Goal: Information Seeking & Learning: Find specific fact

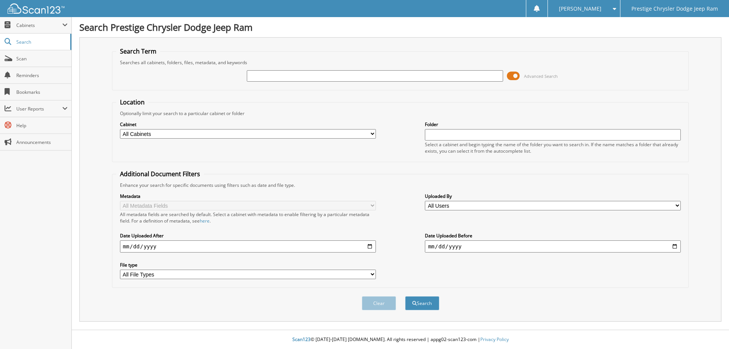
click at [516, 76] on span at bounding box center [513, 75] width 13 height 11
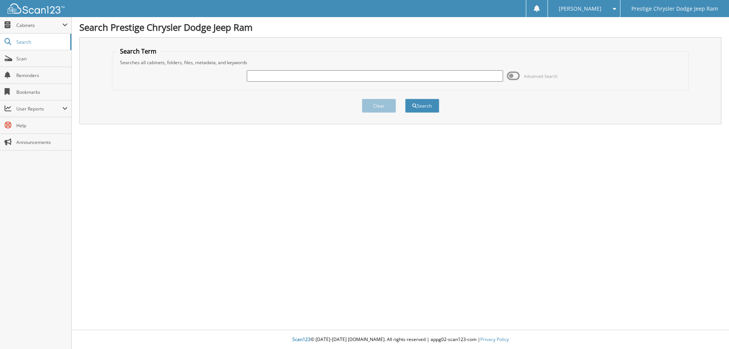
click at [370, 75] on input "text" at bounding box center [375, 75] width 256 height 11
type input "44829"
click at [405, 99] on button "Search" at bounding box center [422, 106] width 34 height 14
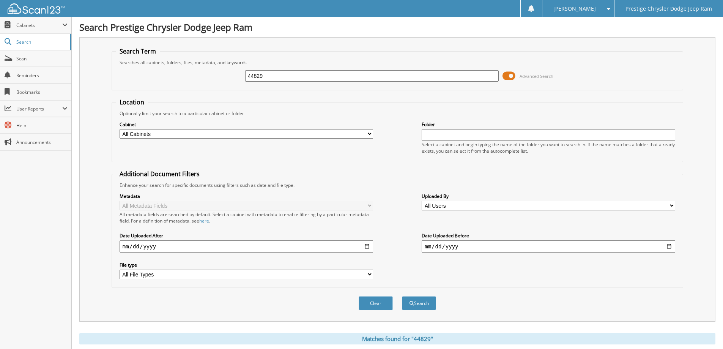
click at [510, 79] on span at bounding box center [509, 75] width 13 height 11
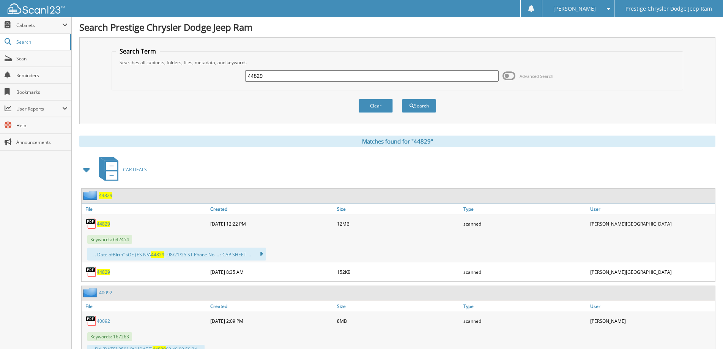
click at [104, 223] on span "44829" at bounding box center [103, 224] width 13 height 6
